Goal: Task Accomplishment & Management: Use online tool/utility

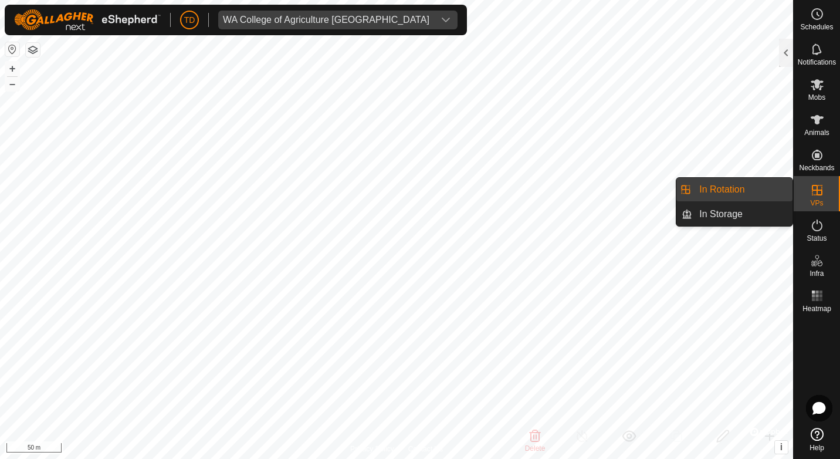
click at [716, 188] on link "In Rotation" at bounding box center [742, 189] width 100 height 23
click at [726, 187] on link "In Rotation" at bounding box center [742, 189] width 100 height 23
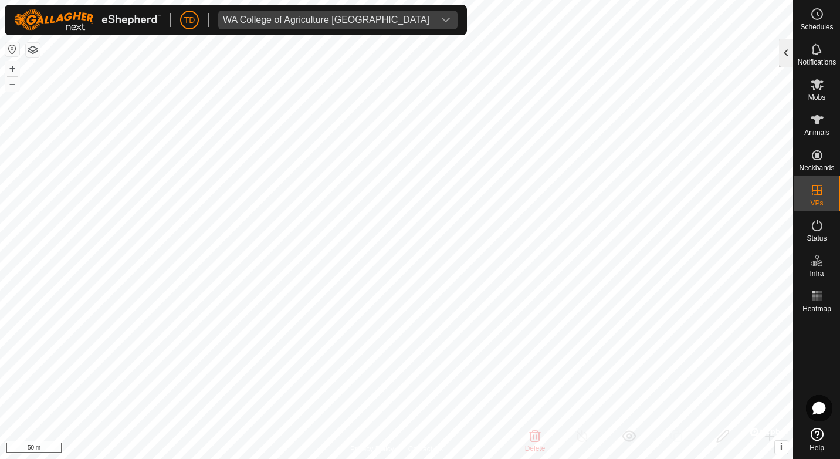
click at [782, 49] on div at bounding box center [786, 53] width 14 height 28
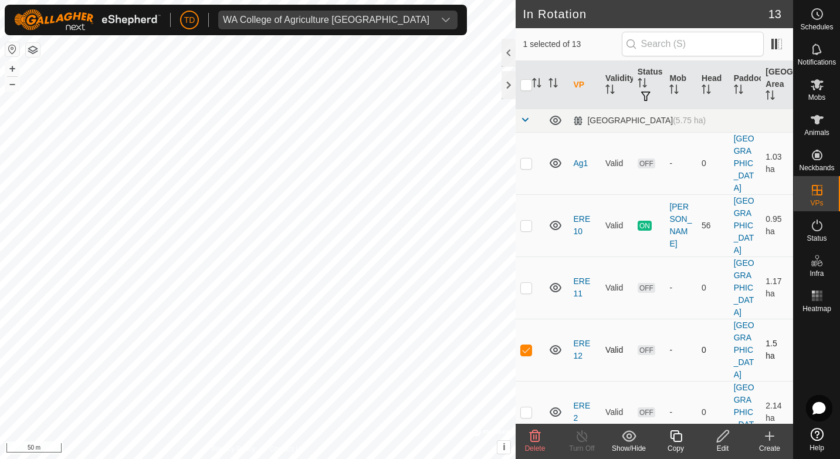
checkbox input "false"
checkbox input "true"
checkbox input "false"
click at [716, 432] on icon at bounding box center [723, 436] width 15 height 14
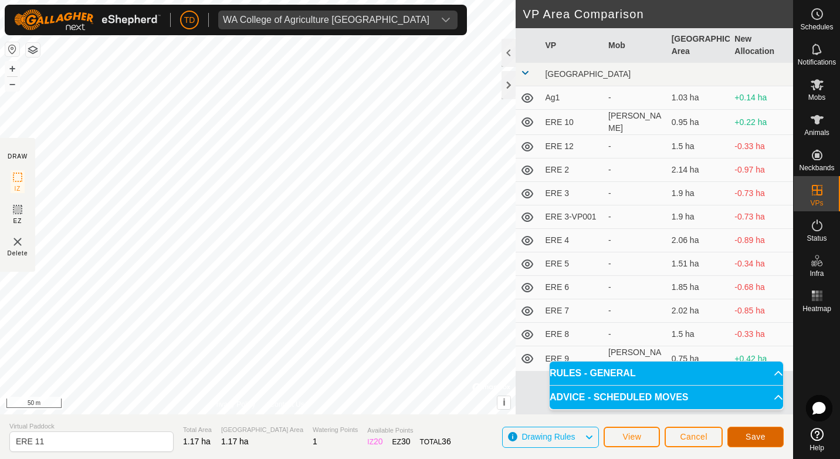
click at [767, 433] on button "Save" at bounding box center [756, 437] width 56 height 21
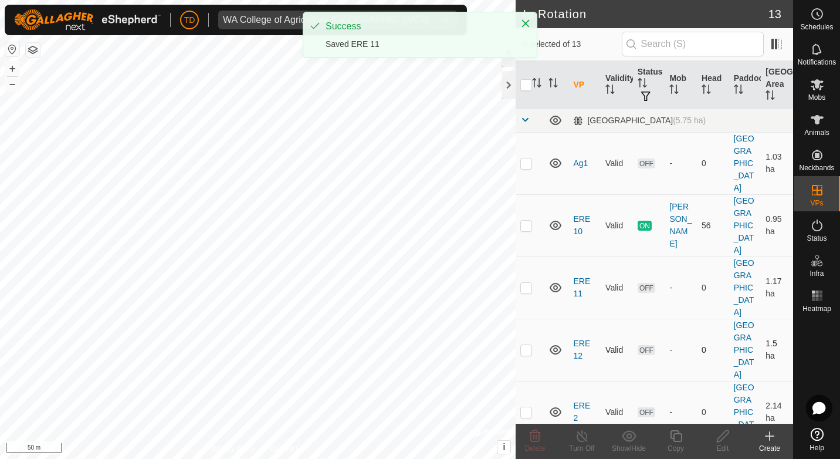
checkbox input "true"
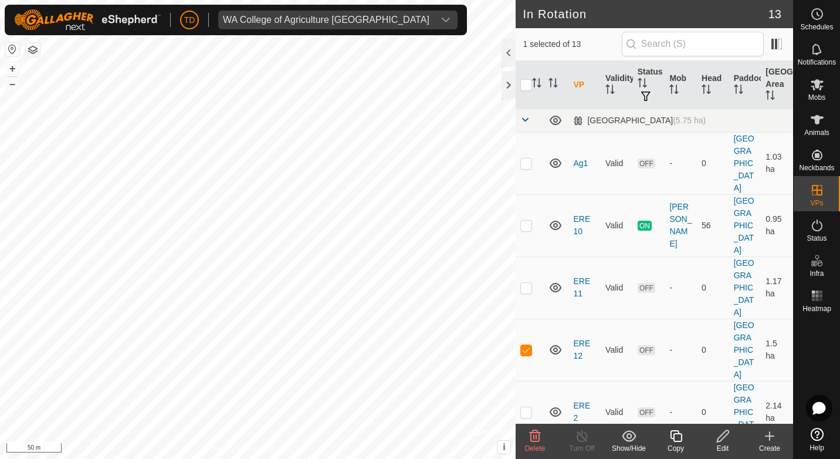
click at [719, 441] on icon at bounding box center [723, 436] width 15 height 14
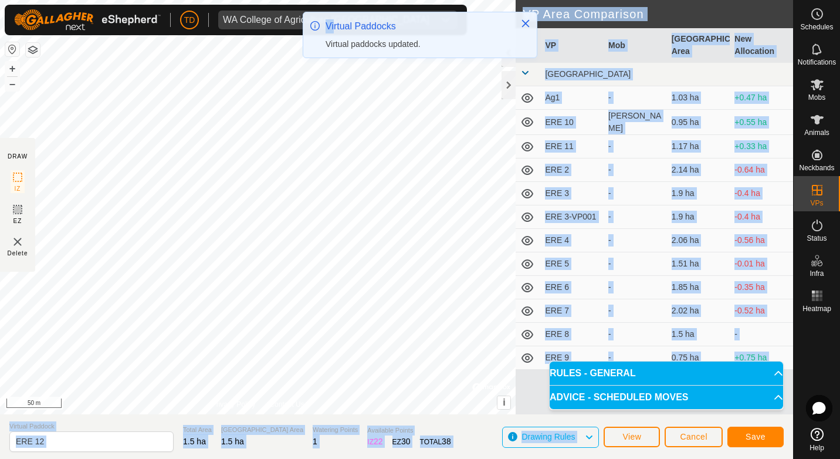
click at [330, 91] on div "TD WA College of Agriculture [GEOGRAPHIC_DATA] Schedules Notifications Mobs Ani…" at bounding box center [420, 229] width 840 height 459
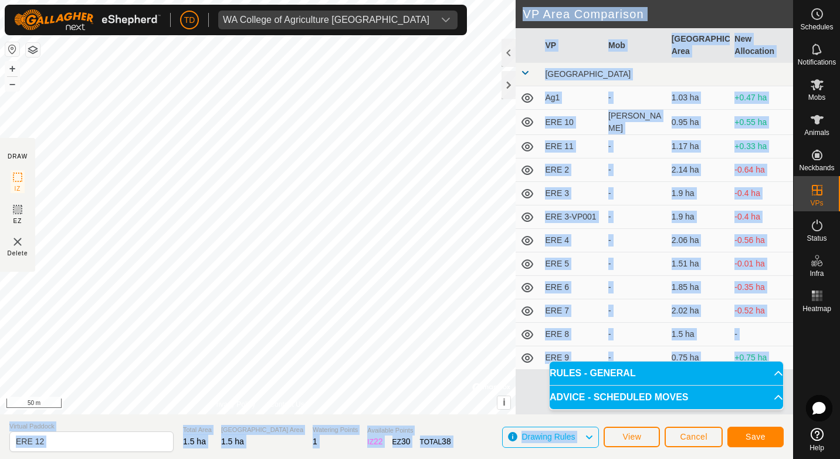
click at [576, 120] on td "ERE 10" at bounding box center [571, 122] width 63 height 25
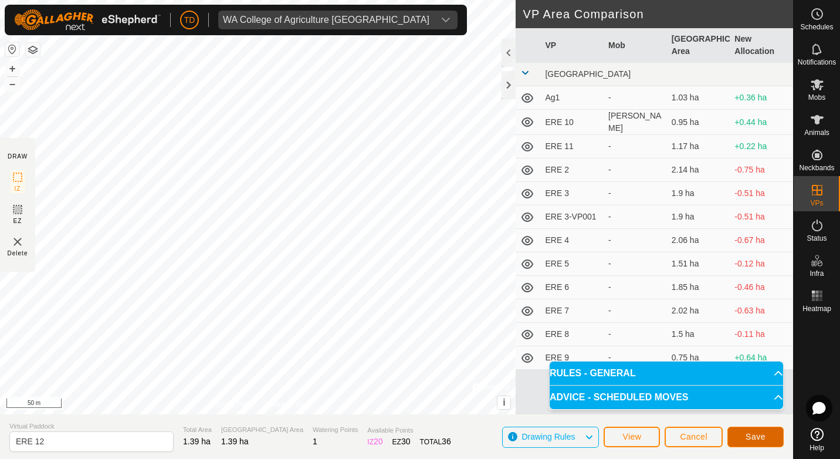
click at [750, 432] on span "Save" at bounding box center [756, 436] width 20 height 9
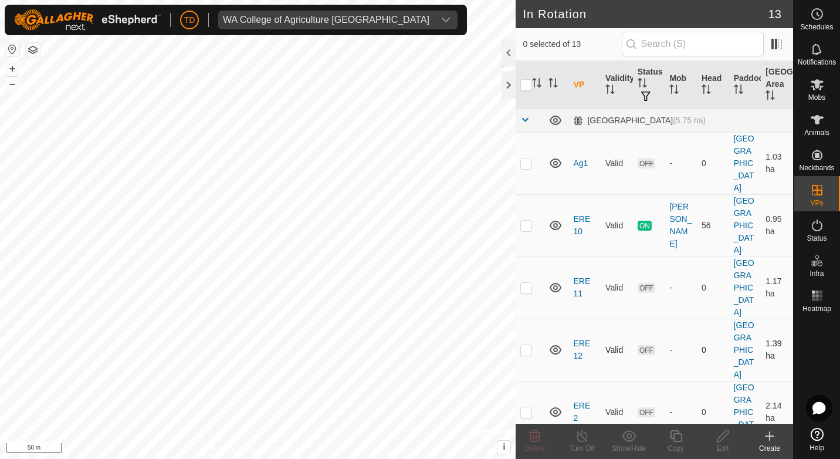
checkbox input "true"
click at [684, 439] on copy-svg-icon at bounding box center [675, 436] width 47 height 14
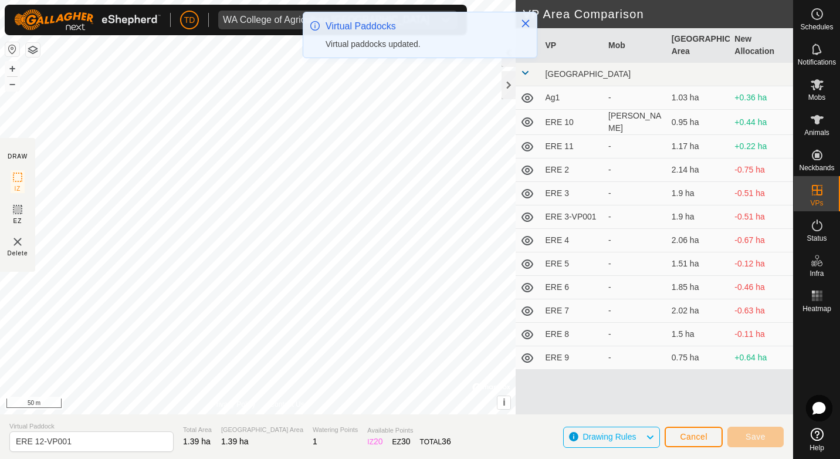
click at [332, 45] on div "TD WA College of Agriculture [GEOGRAPHIC_DATA] Schedules Notifications Mobs Ani…" at bounding box center [420, 229] width 840 height 459
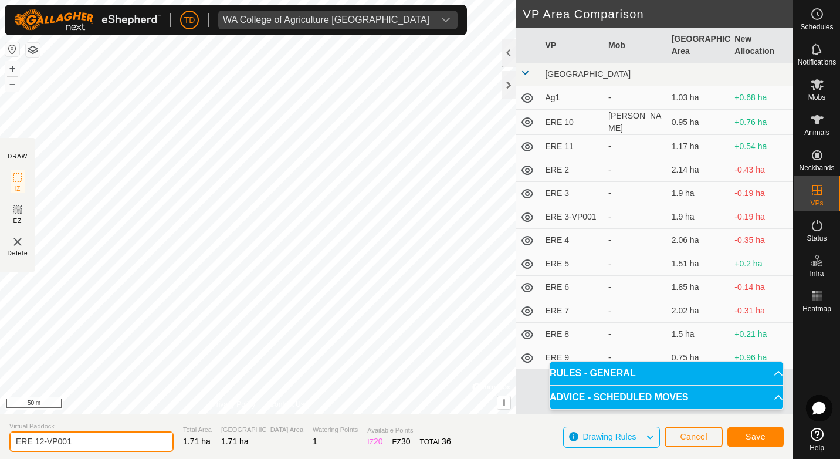
drag, startPoint x: 72, startPoint y: 440, endPoint x: 39, endPoint y: 444, distance: 33.1
click at [39, 444] on input "ERE 12-VP001" at bounding box center [91, 441] width 164 height 21
type input "ERE 13"
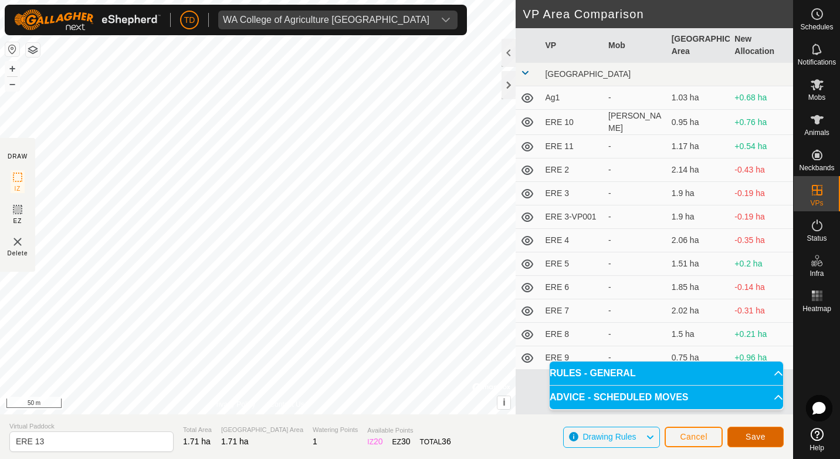
click at [749, 435] on span "Save" at bounding box center [756, 436] width 20 height 9
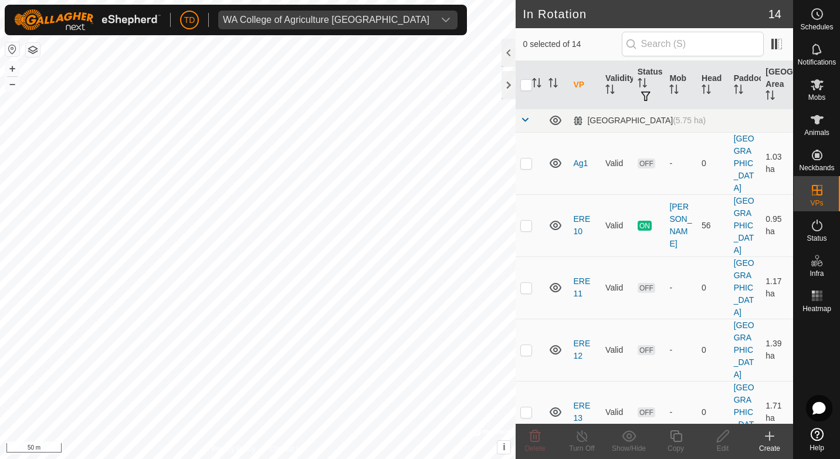
checkbox input "true"
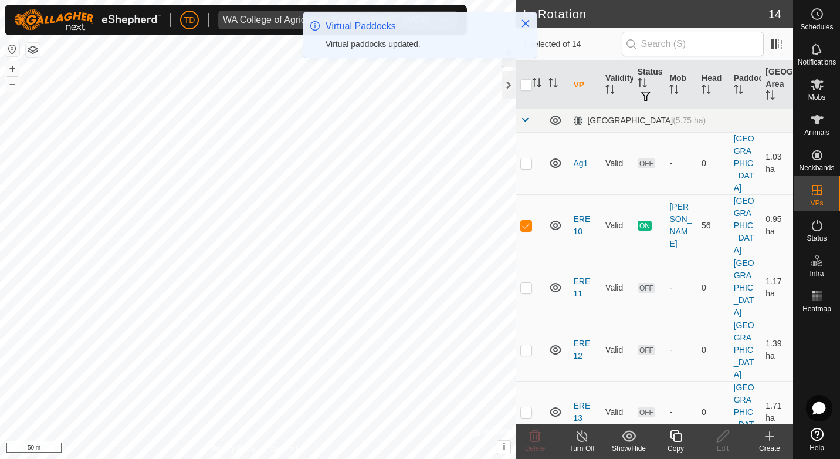
click at [681, 434] on icon at bounding box center [676, 436] width 12 height 12
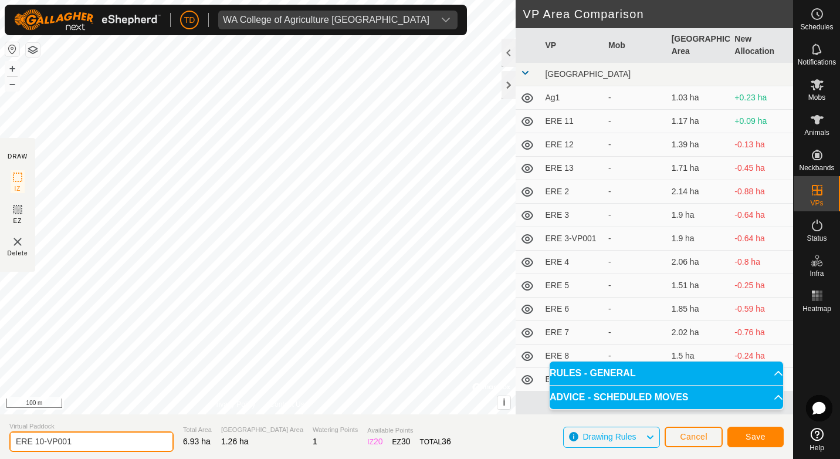
drag, startPoint x: 75, startPoint y: 439, endPoint x: 33, endPoint y: 441, distance: 41.7
click at [33, 441] on input "ERE 10-VP001" at bounding box center [91, 441] width 164 height 21
type input "ERE to Yards"
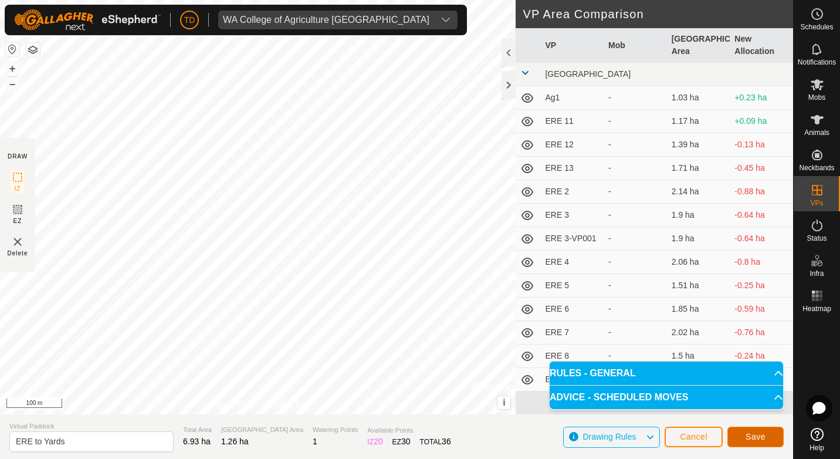
click at [743, 435] on button "Save" at bounding box center [756, 437] width 56 height 21
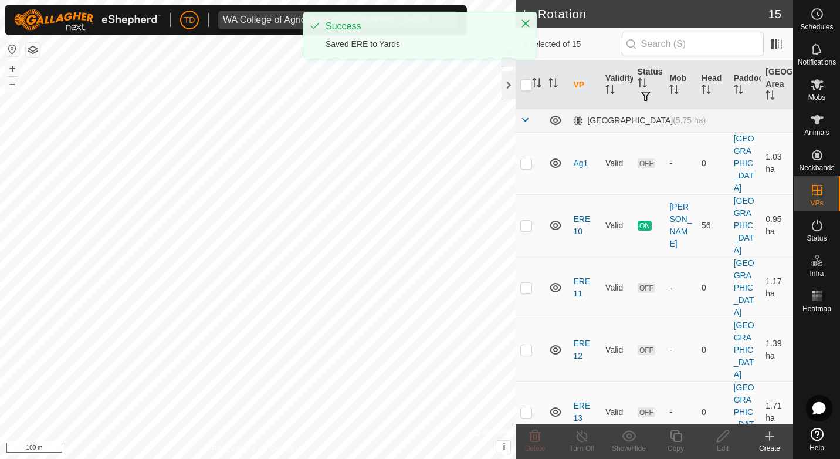
checkbox input "true"
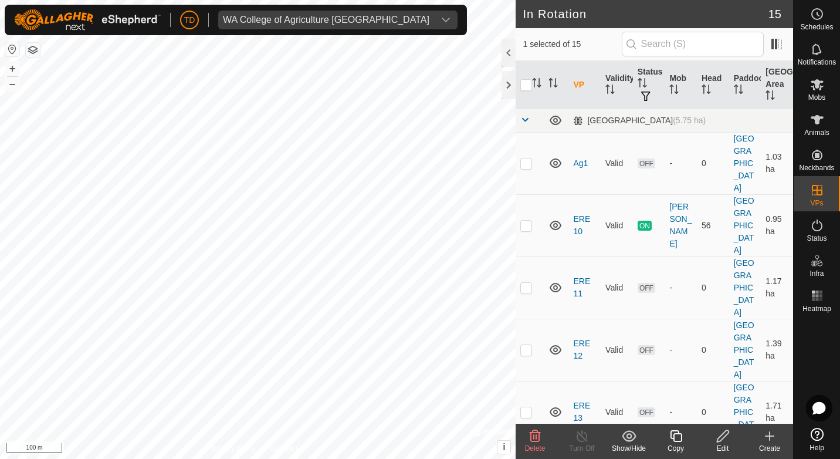
click at [719, 434] on icon at bounding box center [723, 436] width 15 height 14
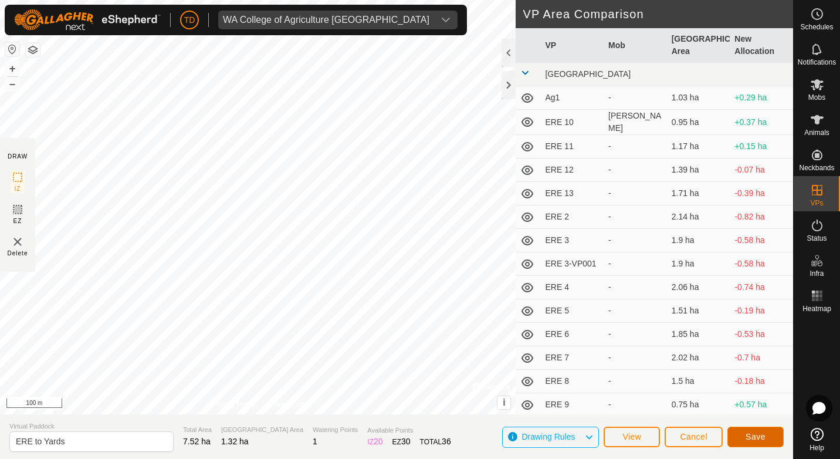
click at [773, 441] on button "Save" at bounding box center [756, 437] width 56 height 21
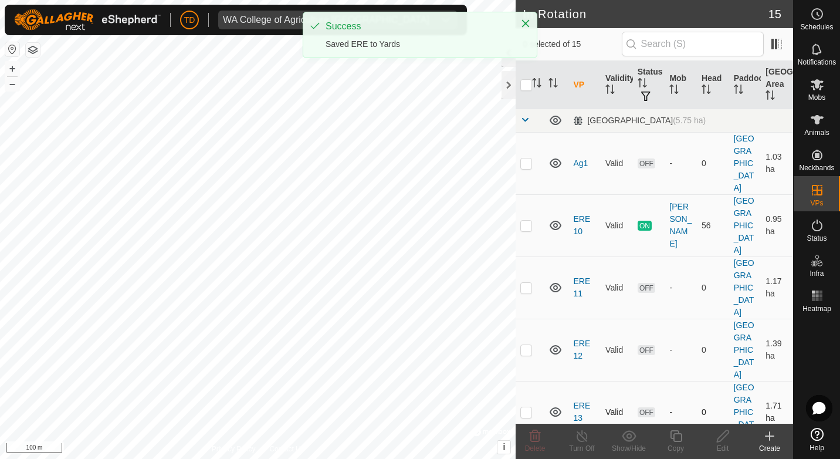
checkbox input "true"
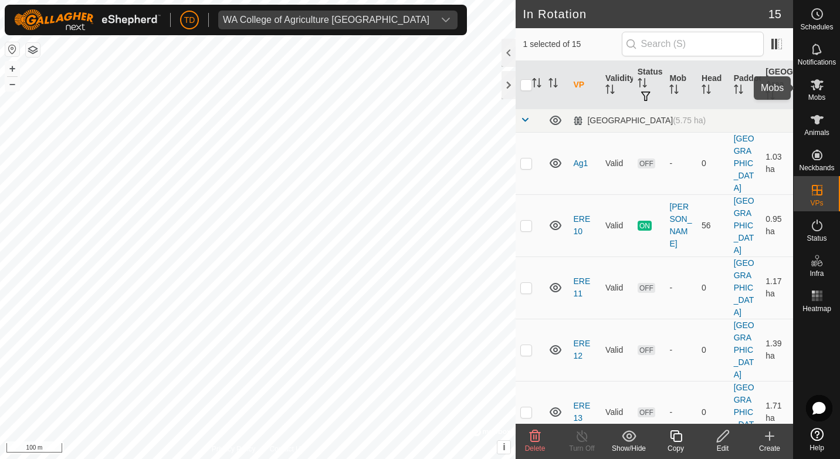
click at [822, 94] on span "Mobs" at bounding box center [817, 97] width 17 height 7
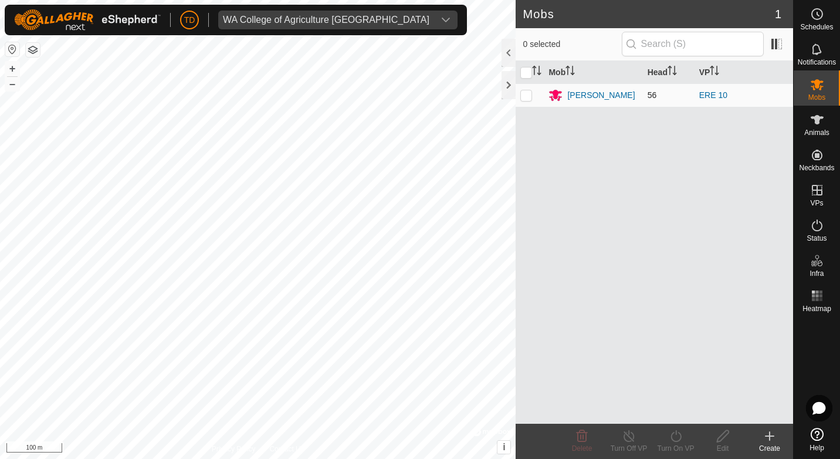
click at [527, 94] on p-checkbox at bounding box center [526, 94] width 12 height 9
checkbox input "true"
click at [507, 54] on div at bounding box center [509, 53] width 14 height 28
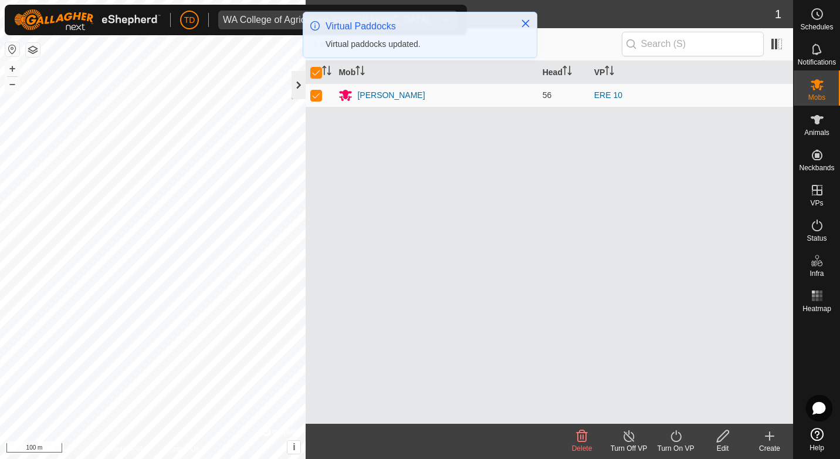
click at [303, 85] on div at bounding box center [299, 85] width 14 height 28
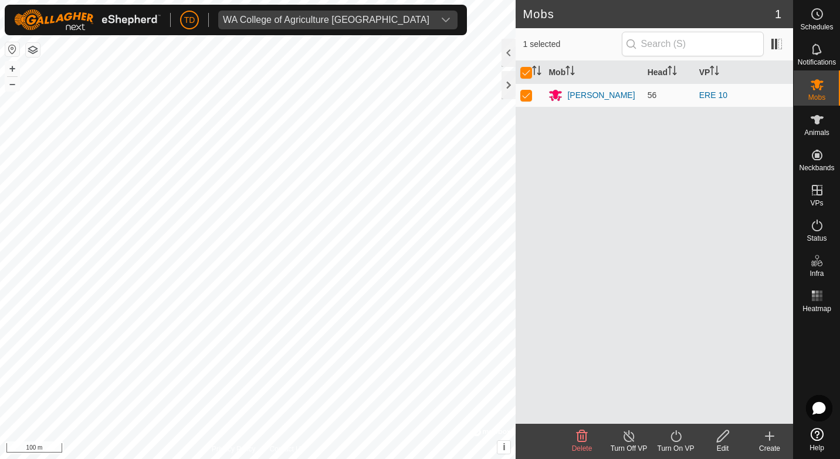
click at [678, 439] on icon at bounding box center [676, 436] width 15 height 14
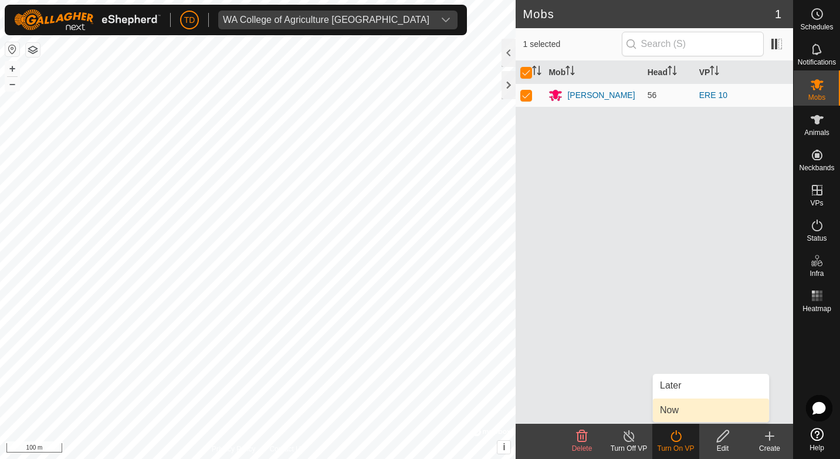
click at [671, 411] on link "Now" at bounding box center [711, 409] width 116 height 23
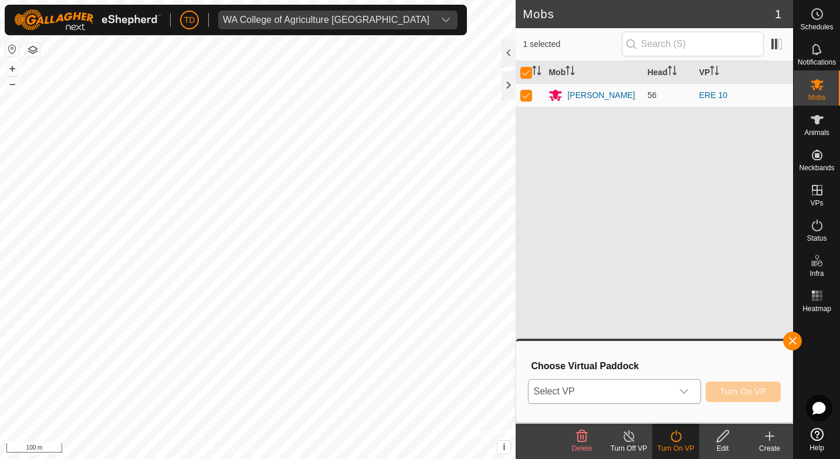
click at [694, 395] on div "dropdown trigger" at bounding box center [683, 391] width 23 height 23
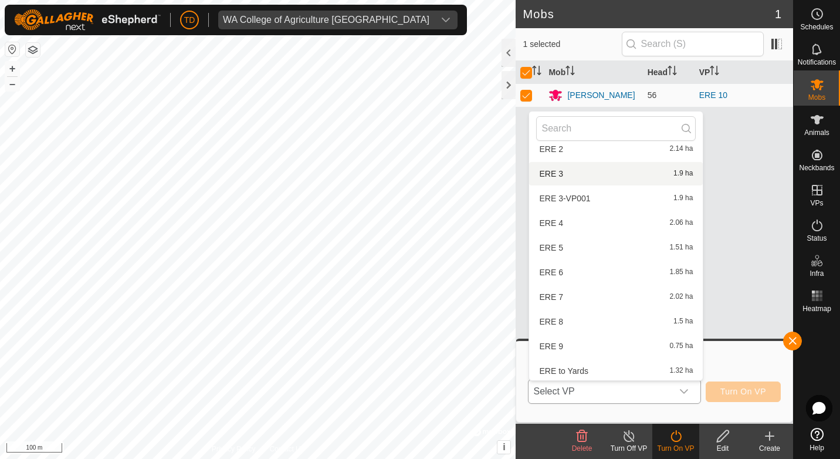
scroll to position [161, 0]
click at [560, 366] on li "ERE to Yards 1.32 ha" at bounding box center [616, 368] width 174 height 23
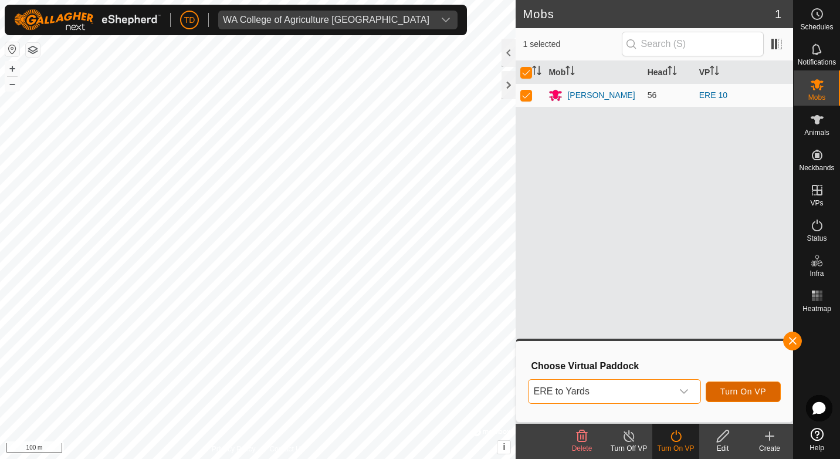
click at [752, 391] on span "Turn On VP" at bounding box center [744, 391] width 46 height 9
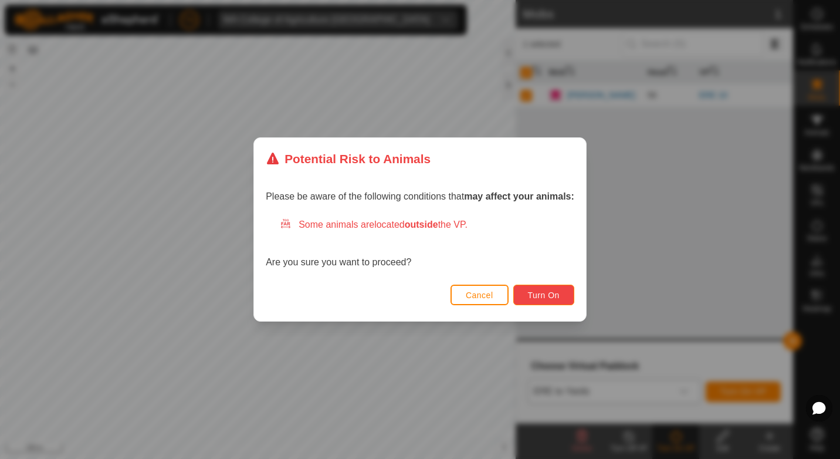
click at [539, 298] on span "Turn On" at bounding box center [544, 294] width 32 height 9
